Goal: Task Accomplishment & Management: Complete application form

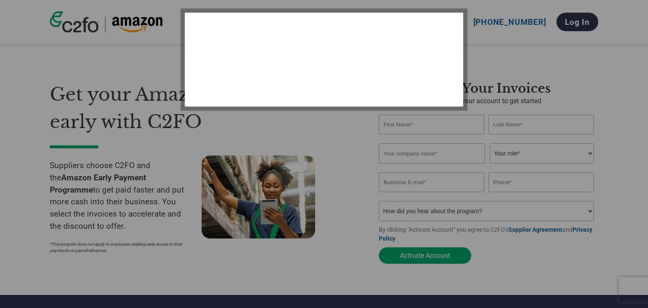
select select "en-[GEOGRAPHIC_DATA]"
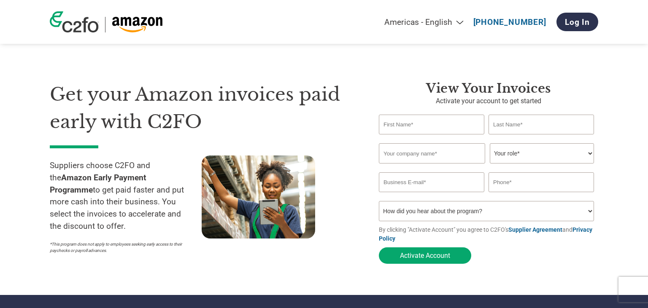
click at [416, 126] on input "text" at bounding box center [432, 125] width 106 height 20
type input "d"
type input "[PERSON_NAME]"
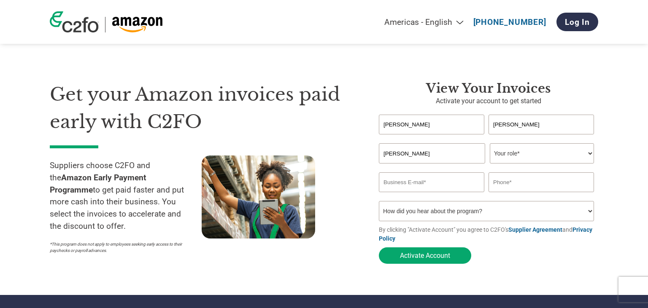
click at [490, 143] on select "Your role* CFO Controller Credit Manager Finance Director Treasurer CEO Preside…" at bounding box center [542, 153] width 104 height 20
select select "CONTROLLER"
click option "Controller" at bounding box center [0, 0] width 0 height 0
click at [423, 187] on input "email" at bounding box center [432, 183] width 106 height 20
type input "[EMAIL_ADDRESS][DOMAIN_NAME]"
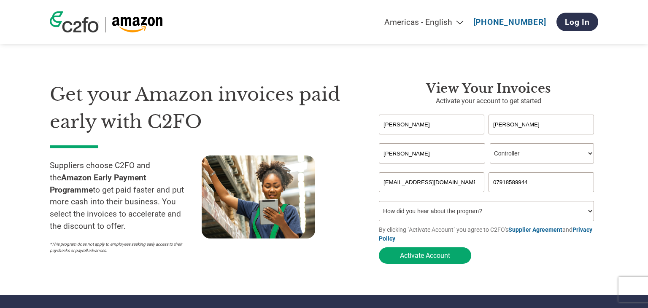
type input "07918589944"
click at [379, 201] on select "How did you hear about the program? Received a letter Email Social Media Online…" at bounding box center [486, 211] width 215 height 20
select select "Other"
click option "Other" at bounding box center [0, 0] width 0 height 0
click at [425, 255] on button "Activate Account" at bounding box center [425, 256] width 92 height 16
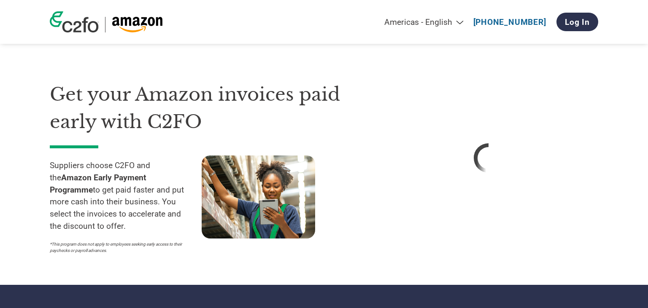
select select "en-[GEOGRAPHIC_DATA]"
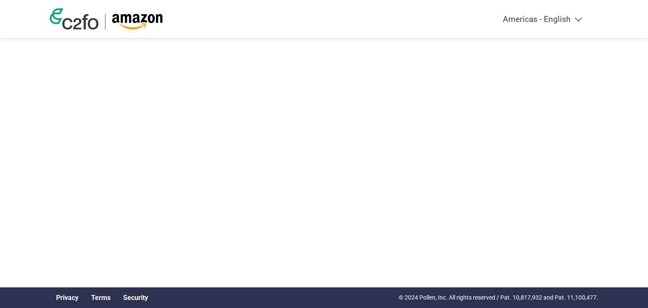
select select "en-[GEOGRAPHIC_DATA]"
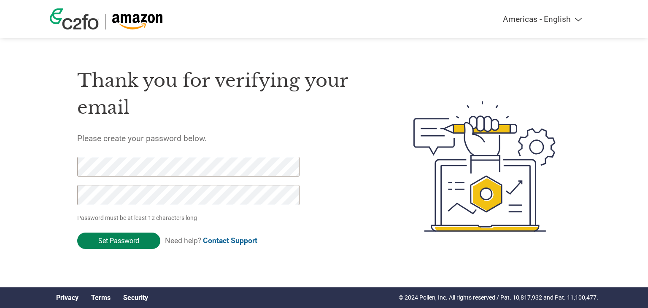
click at [132, 241] on input "Set Password" at bounding box center [118, 241] width 83 height 16
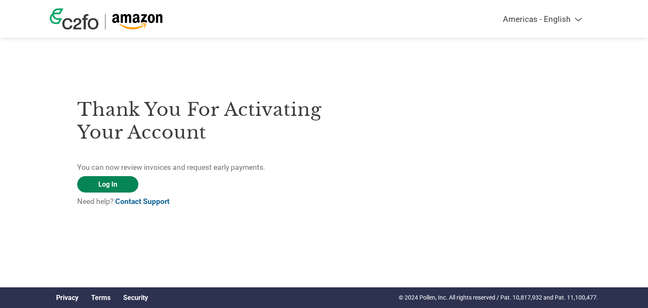
click at [110, 182] on link "Log In" at bounding box center [107, 184] width 61 height 16
